Goal: Information Seeking & Learning: Check status

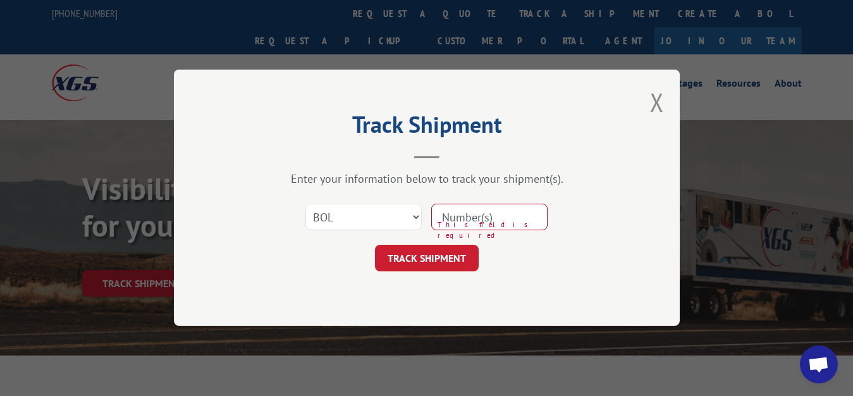
select select "bol"
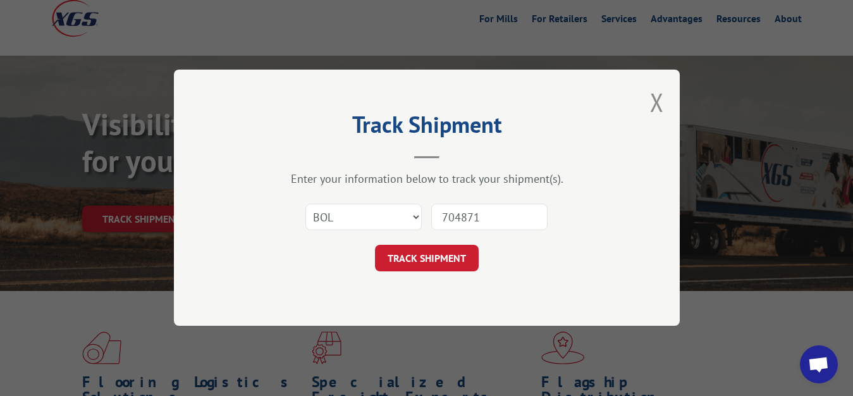
type input "7048711"
click button "TRACK SHIPMENT" at bounding box center [427, 258] width 104 height 27
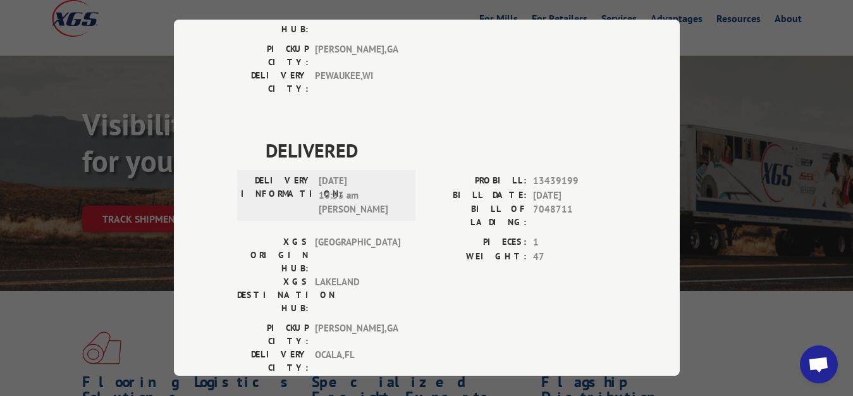
scroll to position [0, 0]
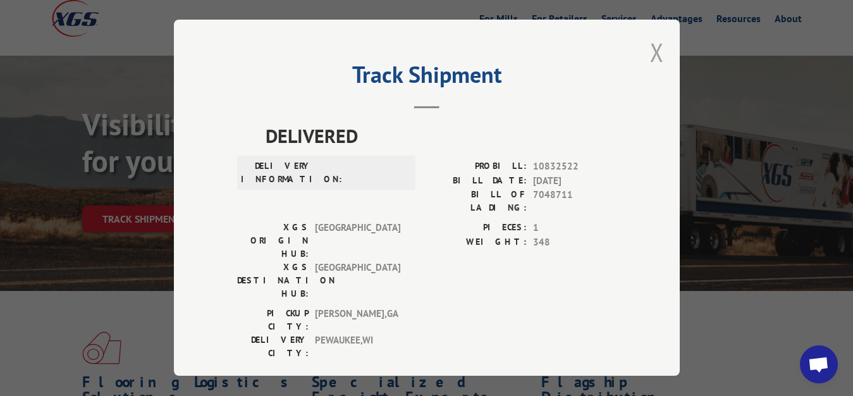
click at [652, 45] on button "Close modal" at bounding box center [657, 52] width 14 height 34
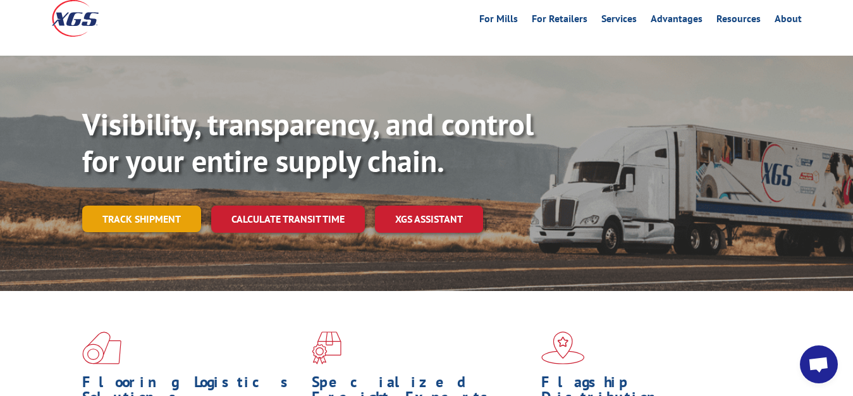
click at [154, 206] on link "Track shipment" at bounding box center [141, 219] width 119 height 27
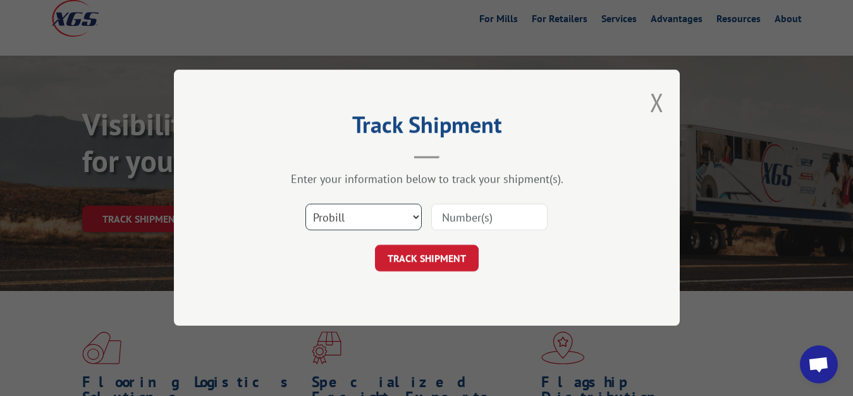
click at [306, 204] on select "Select category... Probill BOL PO" at bounding box center [364, 217] width 116 height 27
select select "bol"
click option "BOL" at bounding box center [0, 0] width 0 height 0
click at [463, 227] on input at bounding box center [489, 217] width 116 height 27
type input "7045873"
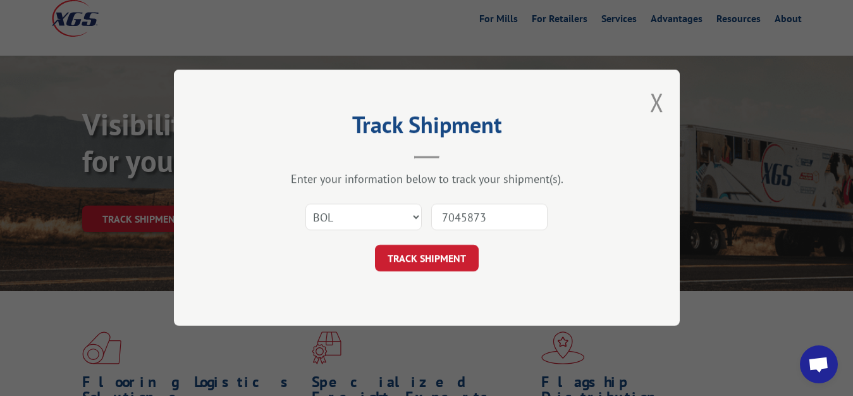
click button "TRACK SHIPMENT" at bounding box center [427, 258] width 104 height 27
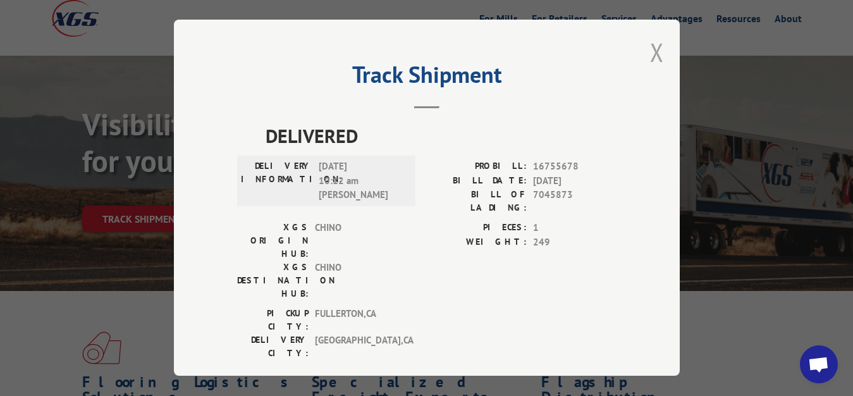
click at [657, 48] on button "Close modal" at bounding box center [657, 52] width 14 height 34
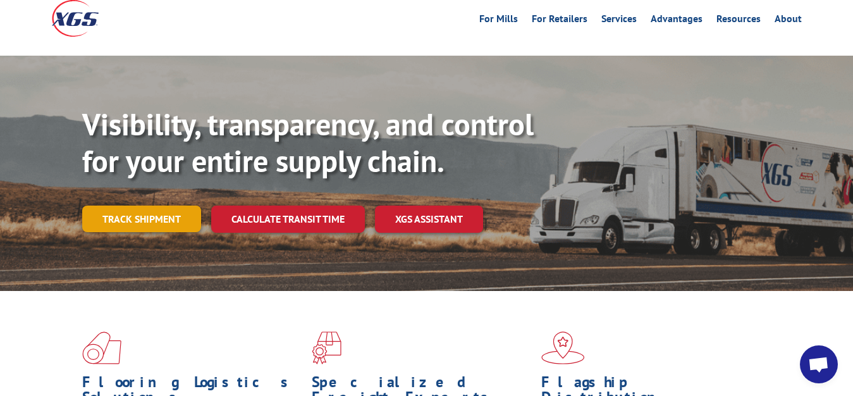
click at [142, 206] on link "Track shipment" at bounding box center [141, 219] width 119 height 27
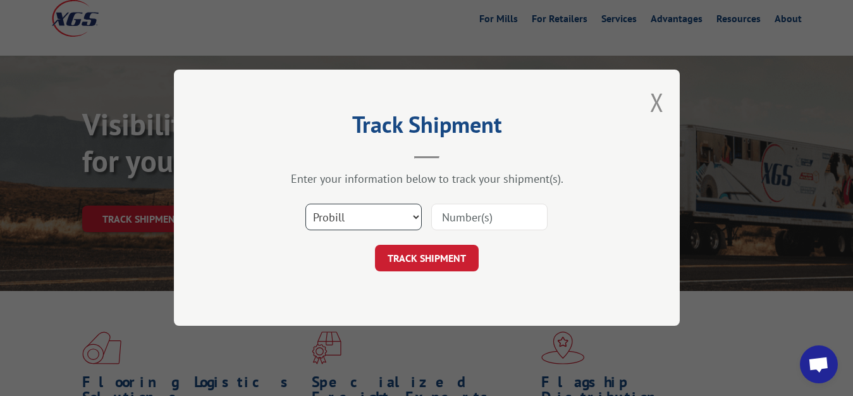
click at [306, 204] on select "Select category... Probill BOL PO" at bounding box center [364, 217] width 116 height 27
select select "bol"
click option "BOL" at bounding box center [0, 0] width 0 height 0
click at [449, 215] on input at bounding box center [489, 217] width 116 height 27
click at [481, 221] on input at bounding box center [489, 217] width 116 height 27
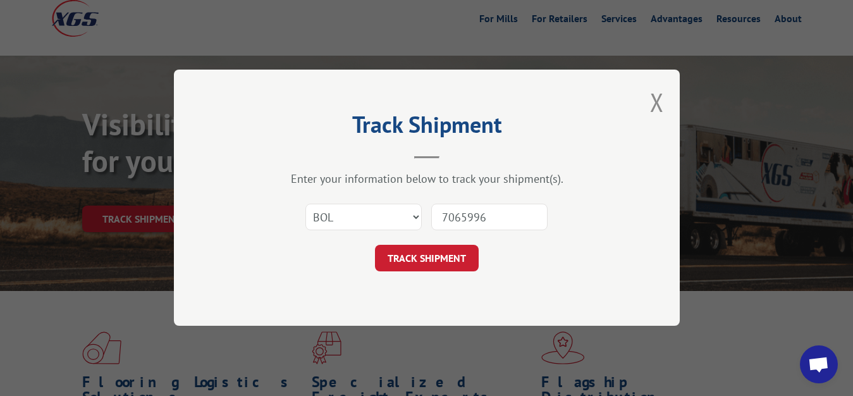
type input "7065996"
click button "TRACK SHIPMENT" at bounding box center [427, 258] width 104 height 27
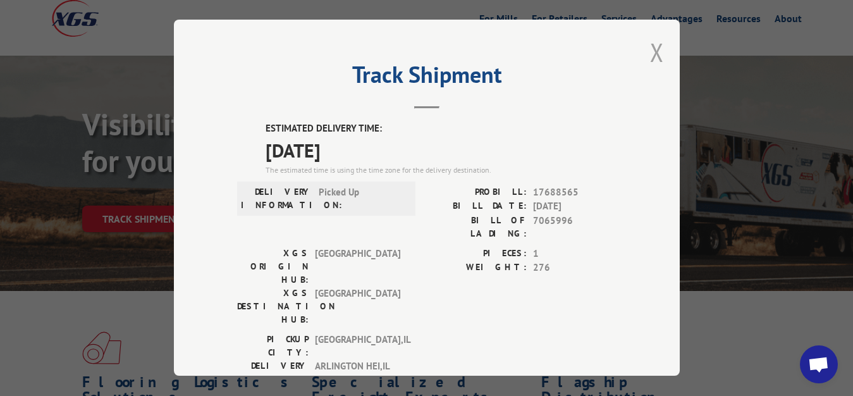
click at [650, 52] on button "Close modal" at bounding box center [657, 52] width 14 height 34
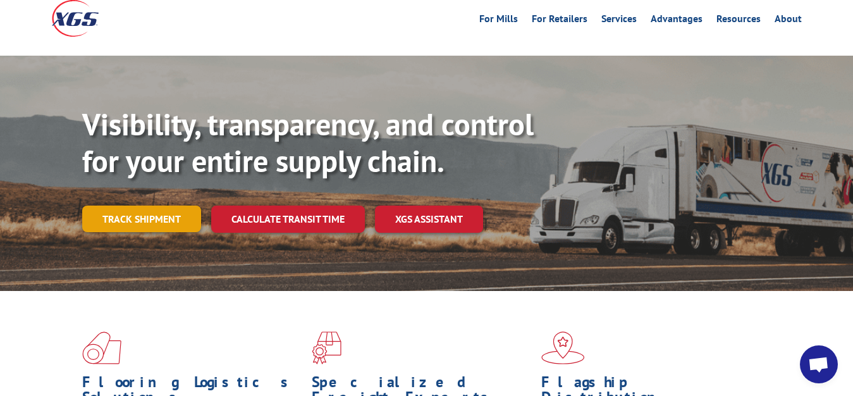
click at [97, 206] on link "Track shipment" at bounding box center [141, 219] width 119 height 27
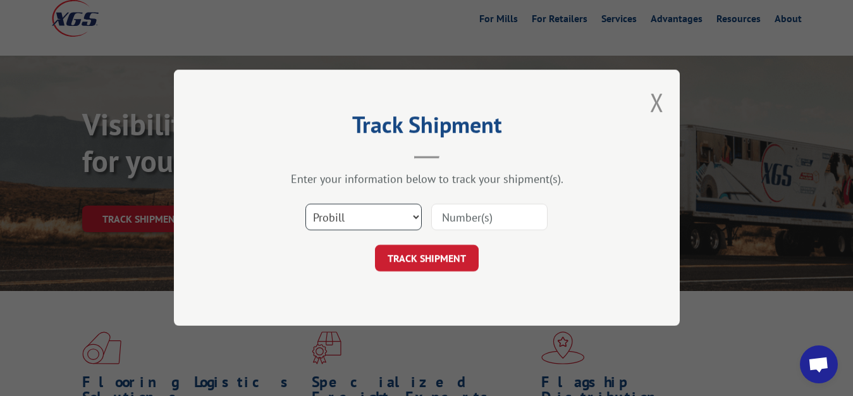
click at [306, 204] on select "Select category... Probill BOL PO" at bounding box center [364, 217] width 116 height 27
select select "bol"
click option "BOL" at bounding box center [0, 0] width 0 height 0
drag, startPoint x: 451, startPoint y: 222, endPoint x: 445, endPoint y: 132, distance: 90.6
click at [451, 221] on input at bounding box center [489, 217] width 116 height 27
